Goal: Information Seeking & Learning: Learn about a topic

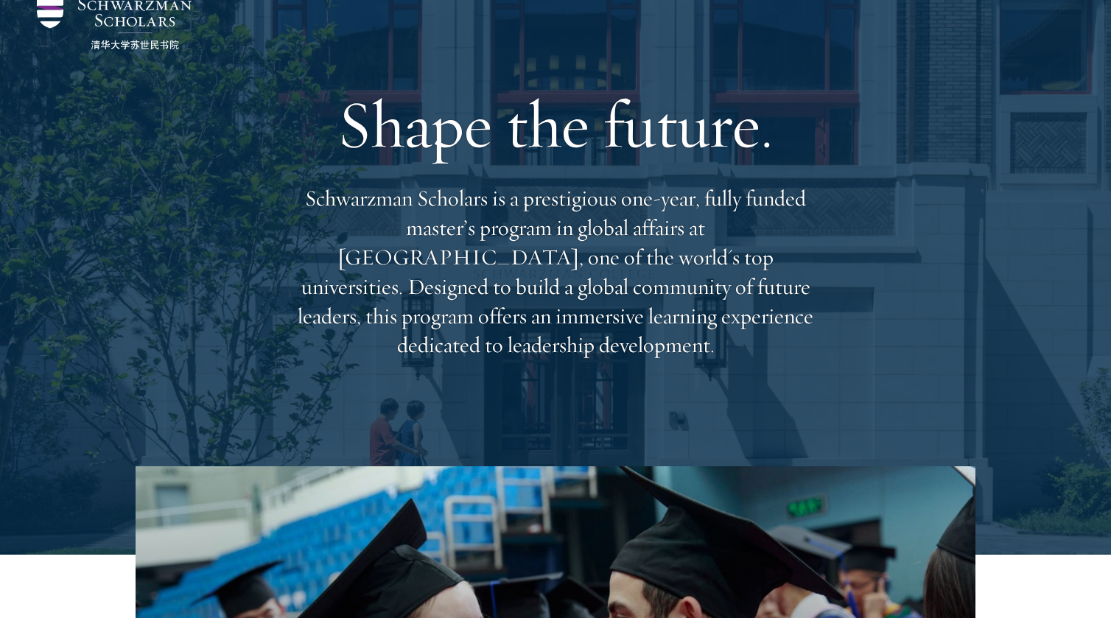
scroll to position [66, 0]
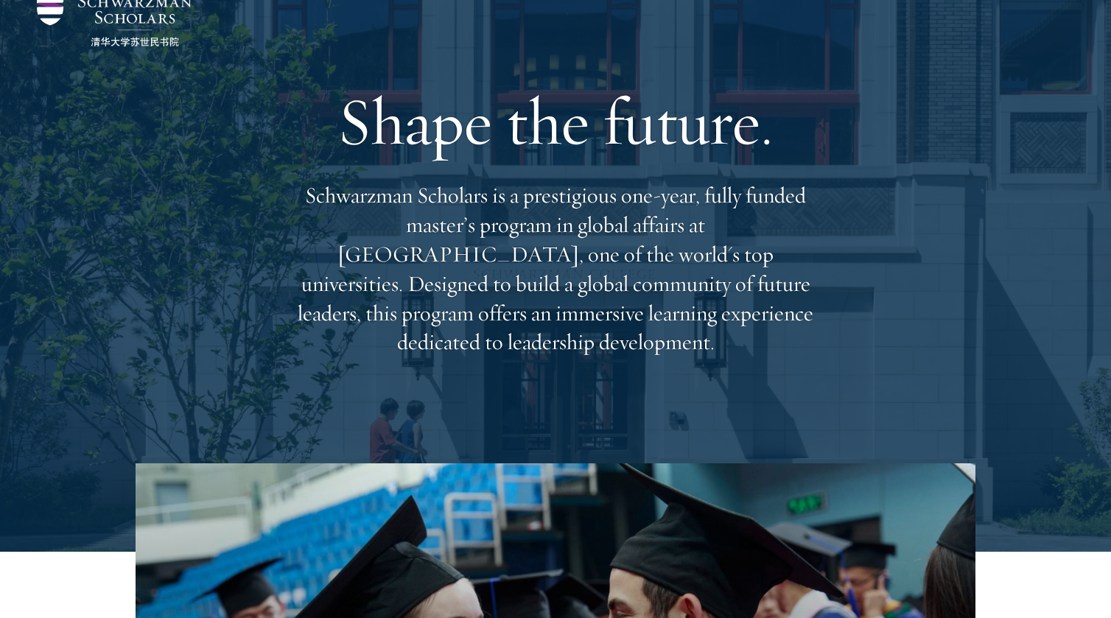
drag, startPoint x: 306, startPoint y: 212, endPoint x: 798, endPoint y: 339, distance: 507.4
click at [798, 339] on p "Schwarzman Scholars is a prestigious one-year, fully funded master’s program in…" at bounding box center [555, 269] width 530 height 176
copy p "Schwarzman Scholars is a prestigious one-year, fully funded master’s program in…"
click at [561, 199] on p "Schwarzman Scholars is a prestigious one-year, fully funded master’s program in…" at bounding box center [555, 269] width 530 height 176
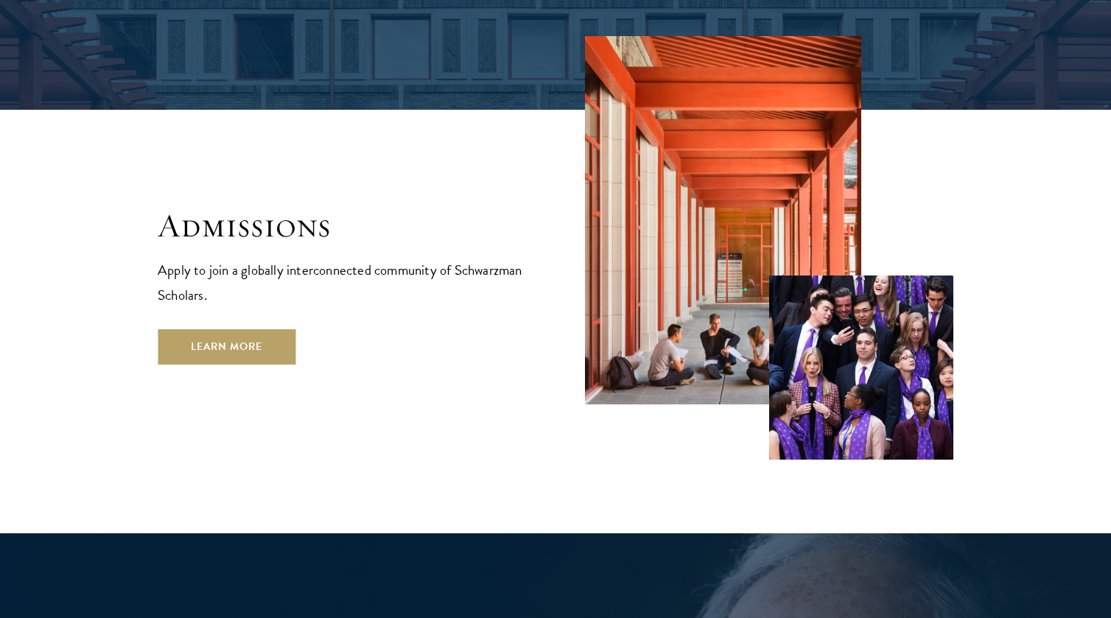
scroll to position [2412, 0]
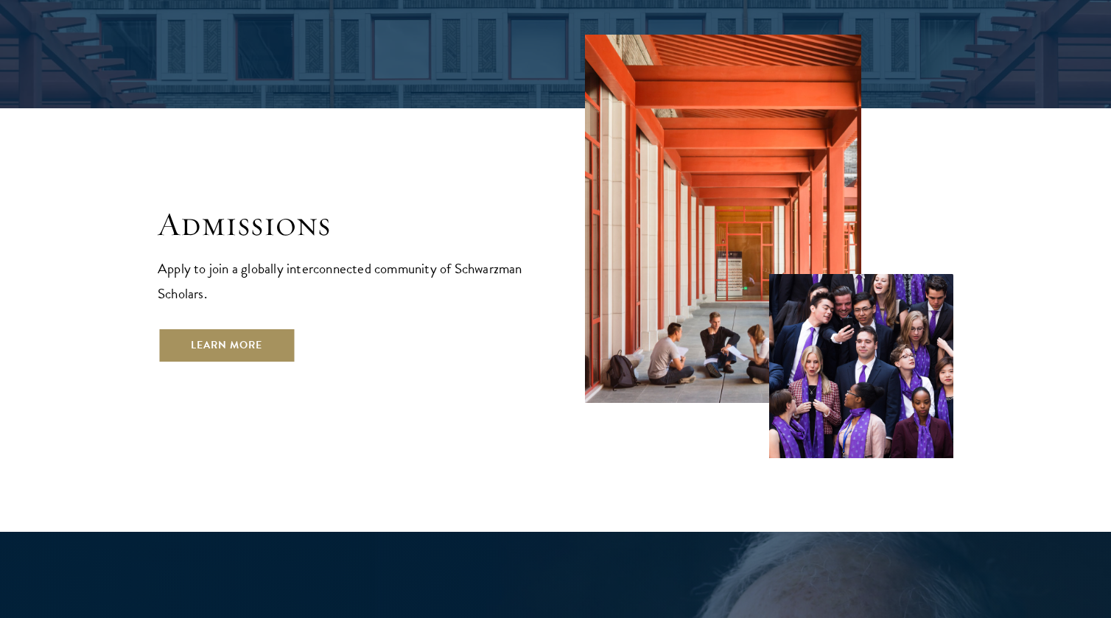
click at [196, 328] on link "Learn More" at bounding box center [227, 345] width 138 height 35
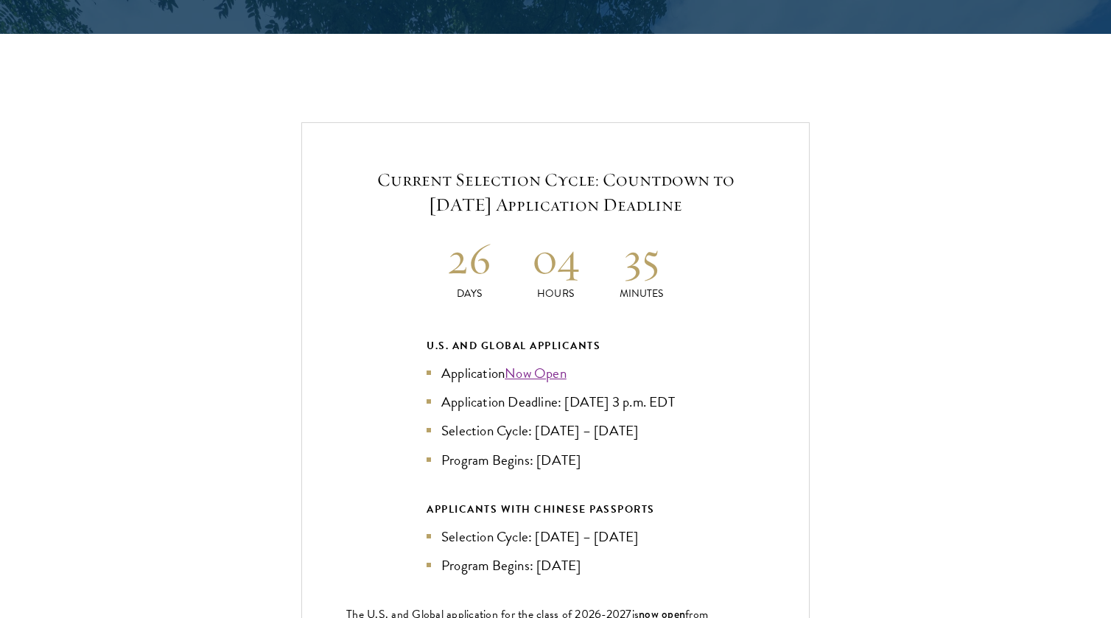
scroll to position [3076, 0]
